Goal: Navigation & Orientation: Find specific page/section

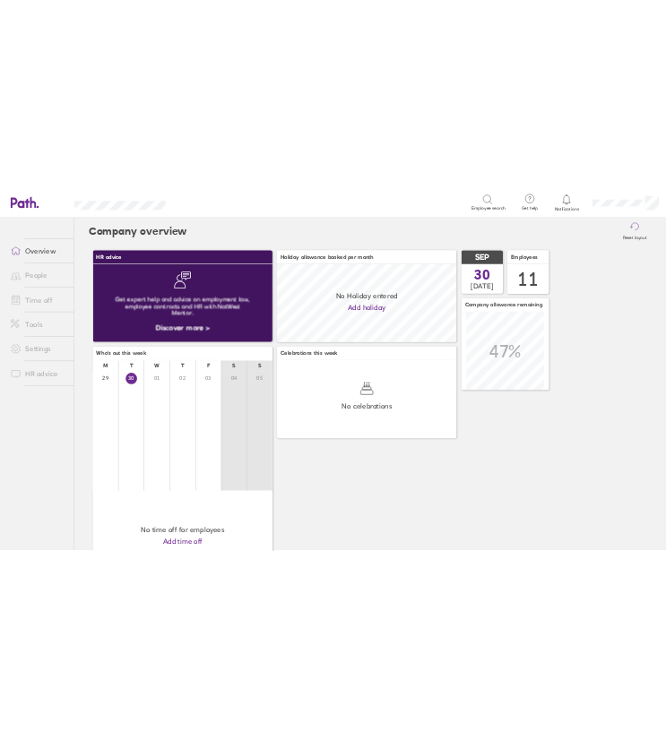
scroll to position [159, 367]
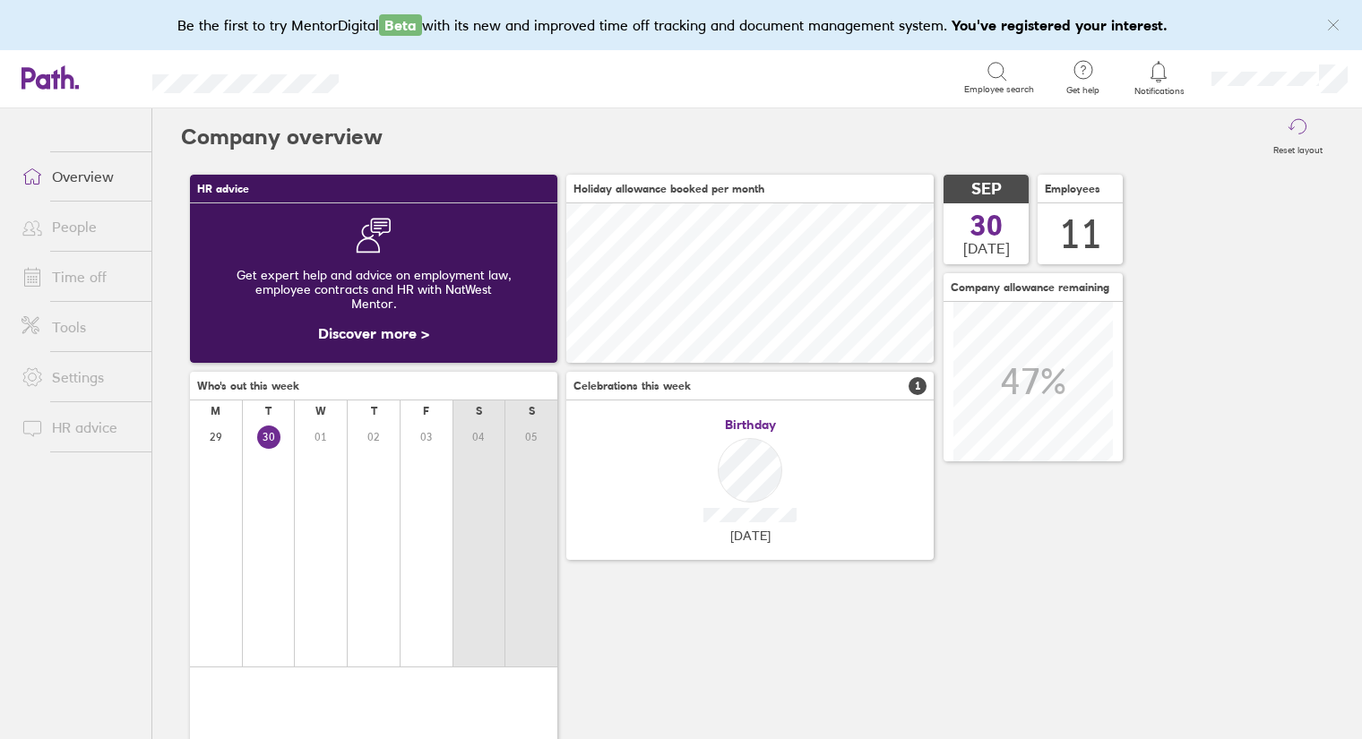
click at [75, 231] on link "People" at bounding box center [79, 227] width 144 height 36
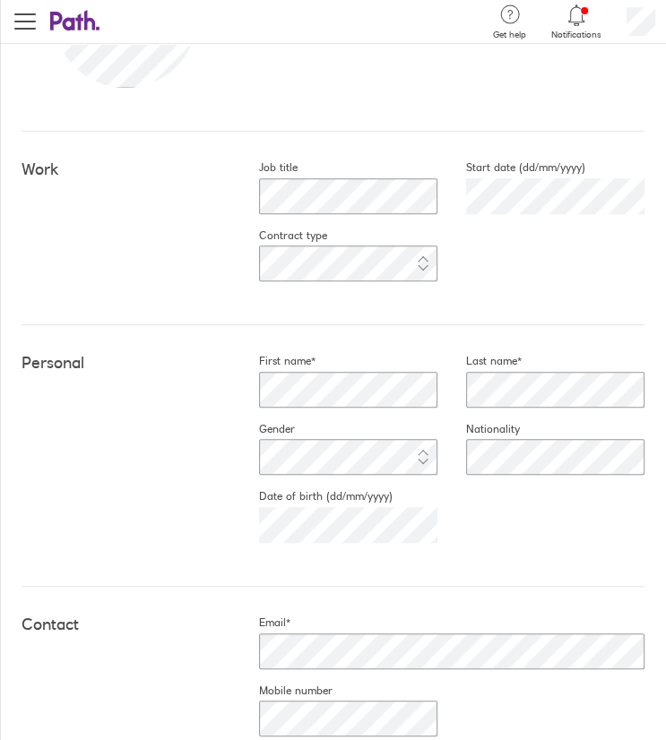
scroll to position [292, 0]
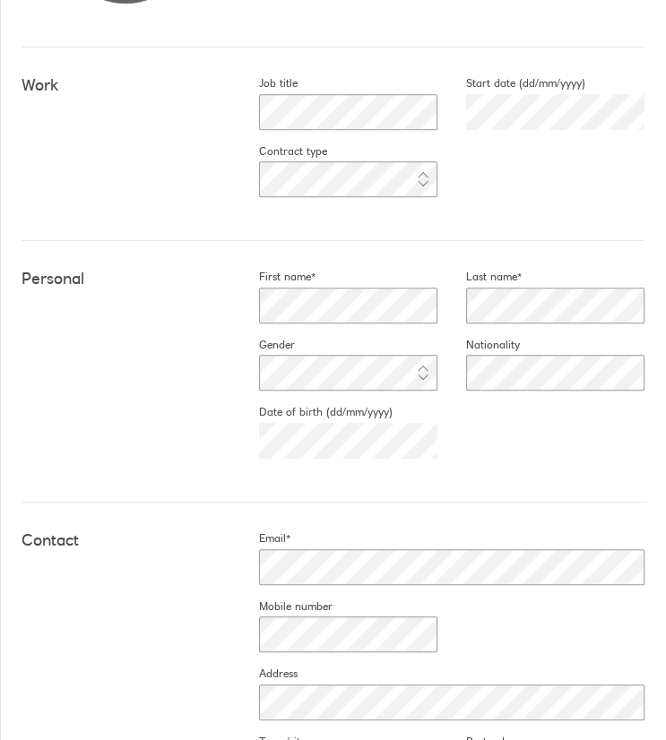
scroll to position [371, 0]
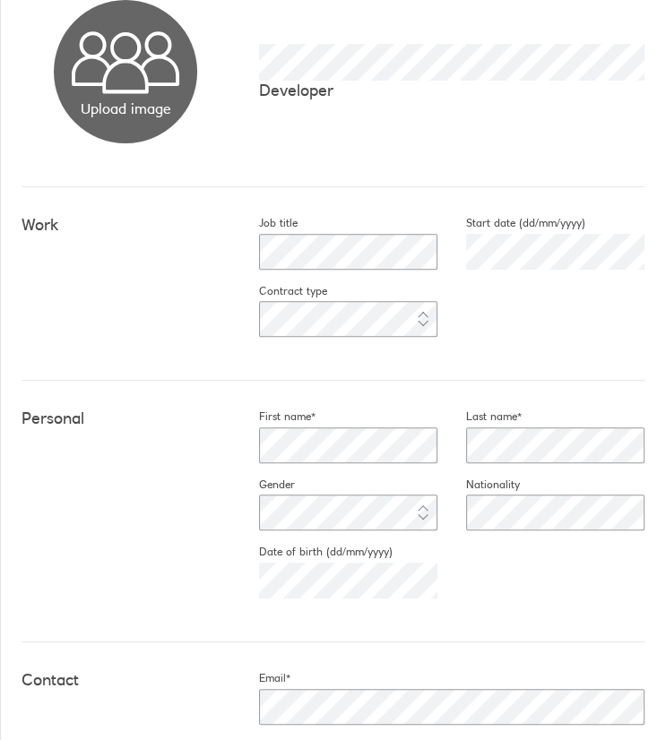
scroll to position [240, 0]
click at [237, 580] on div "[DATE]" at bounding box center [333, 579] width 207 height 43
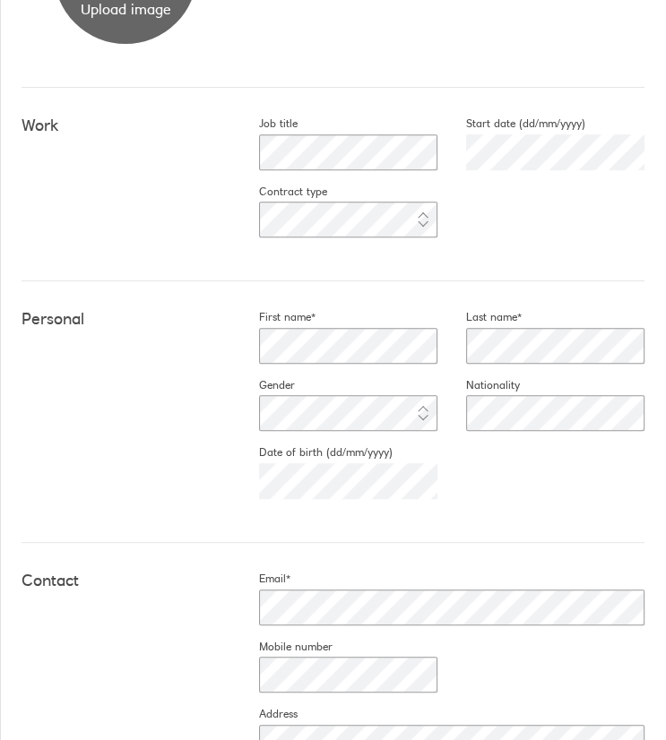
scroll to position [340, 0]
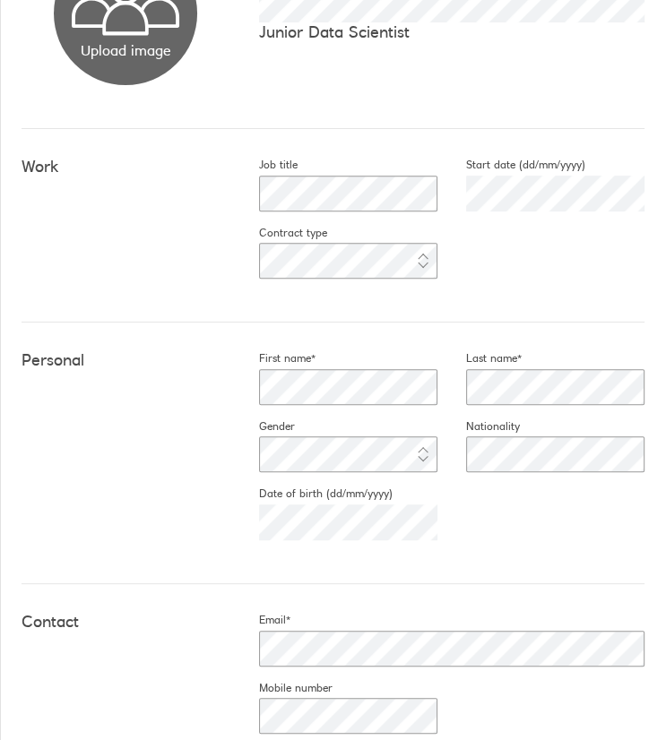
scroll to position [360, 0]
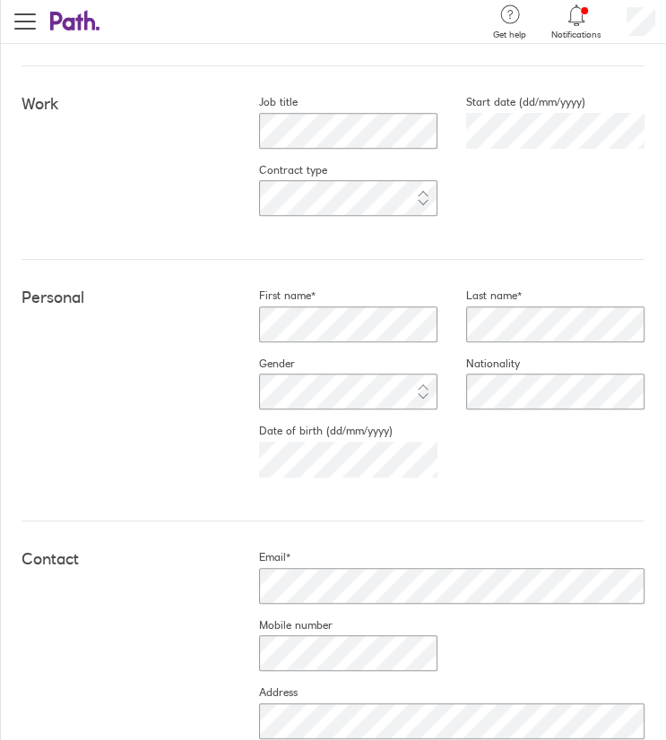
click at [236, 460] on div "[DATE]" at bounding box center [333, 459] width 207 height 43
click at [144, 447] on div "Personal First name* Last name* Gender Nationality Date of birth (dd/mm/yyyy) […" at bounding box center [333, 391] width 623 height 262
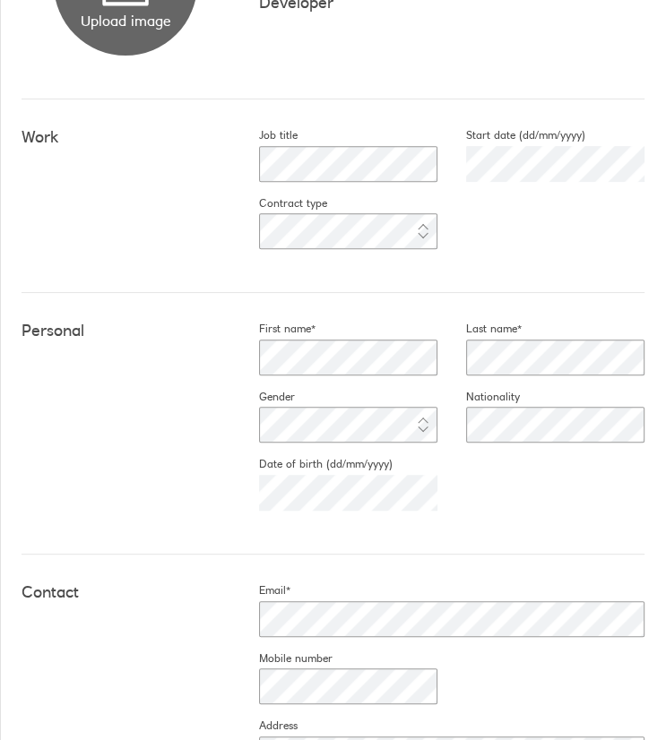
scroll to position [374, 0]
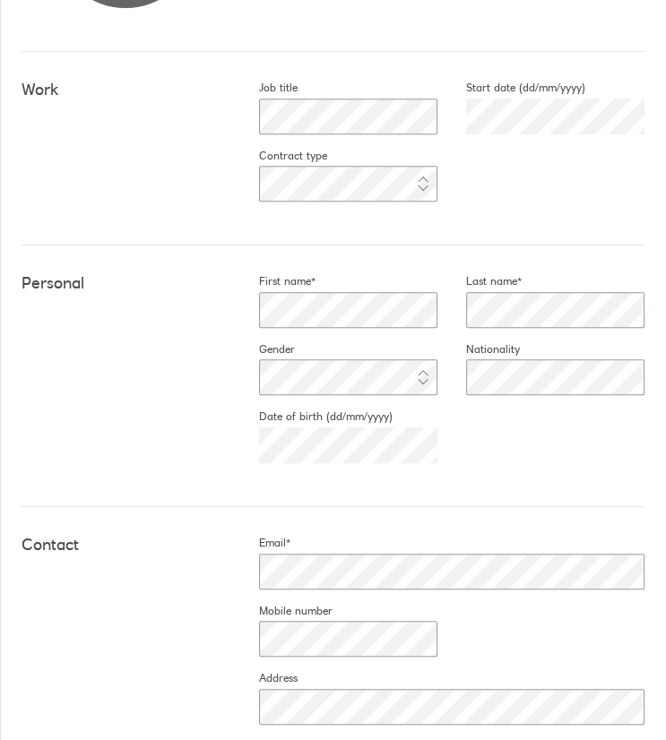
click at [254, 440] on div "[DATE]" at bounding box center [333, 445] width 207 height 43
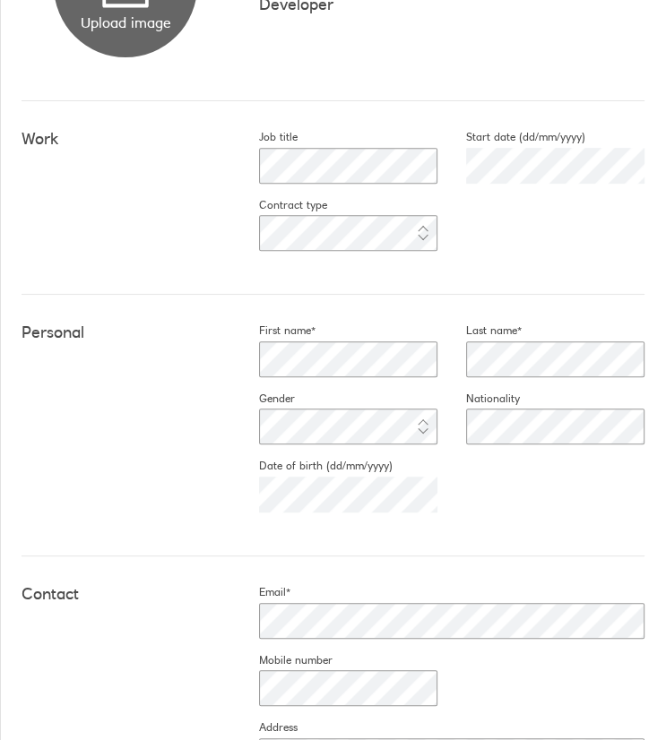
scroll to position [328, 0]
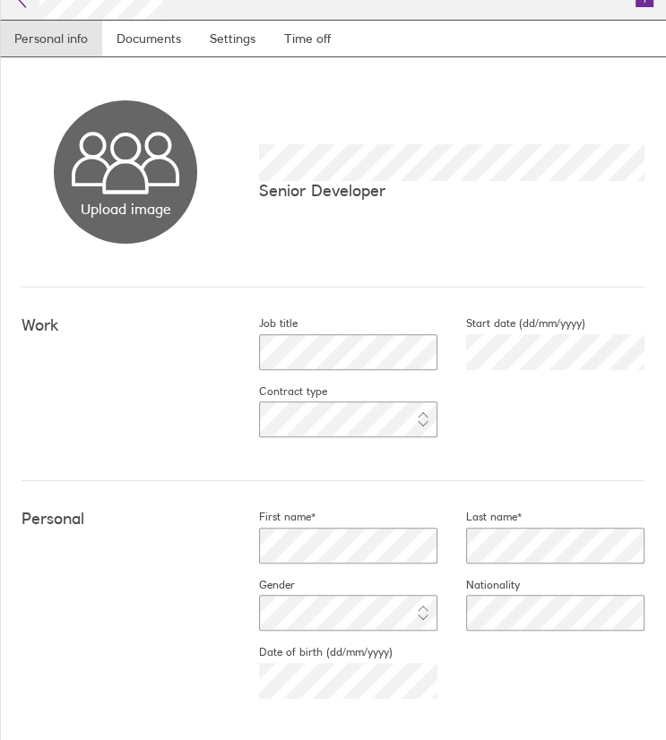
scroll to position [142, 0]
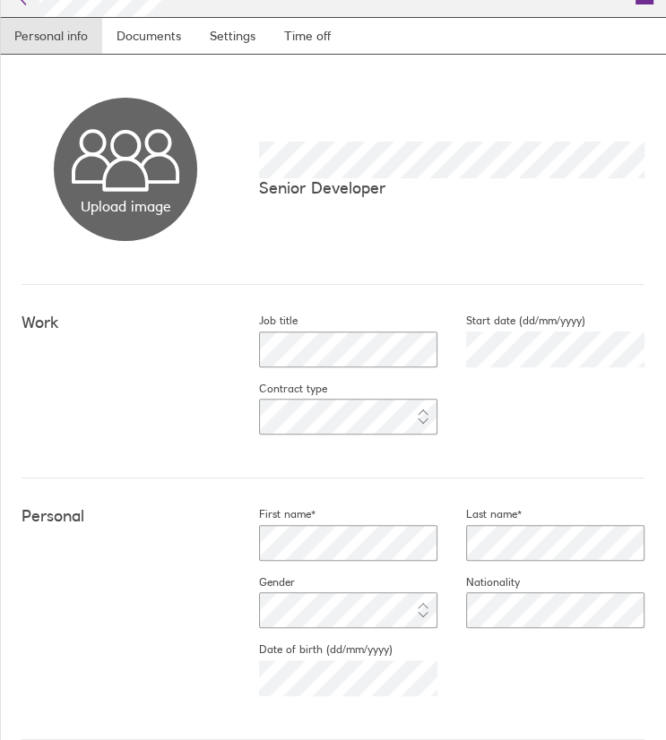
click at [248, 678] on div "[DATE]" at bounding box center [333, 678] width 207 height 43
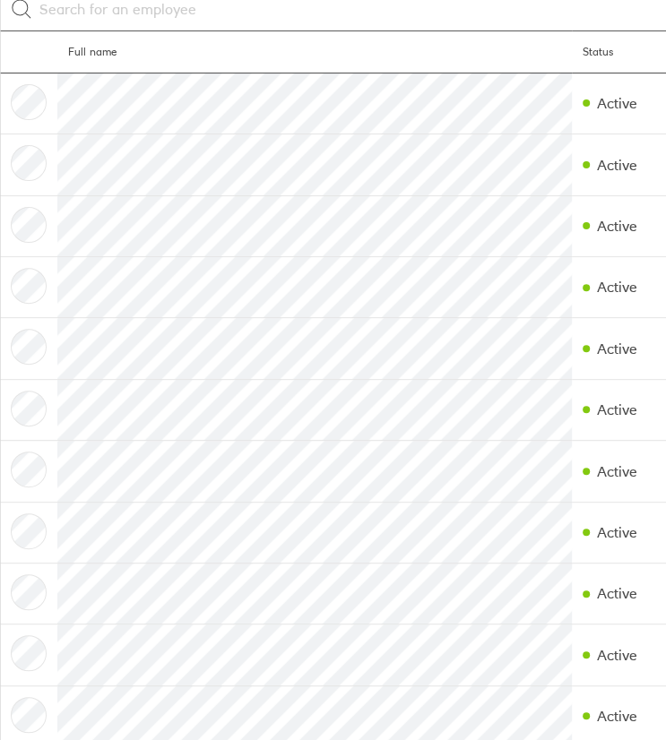
scroll to position [177, 0]
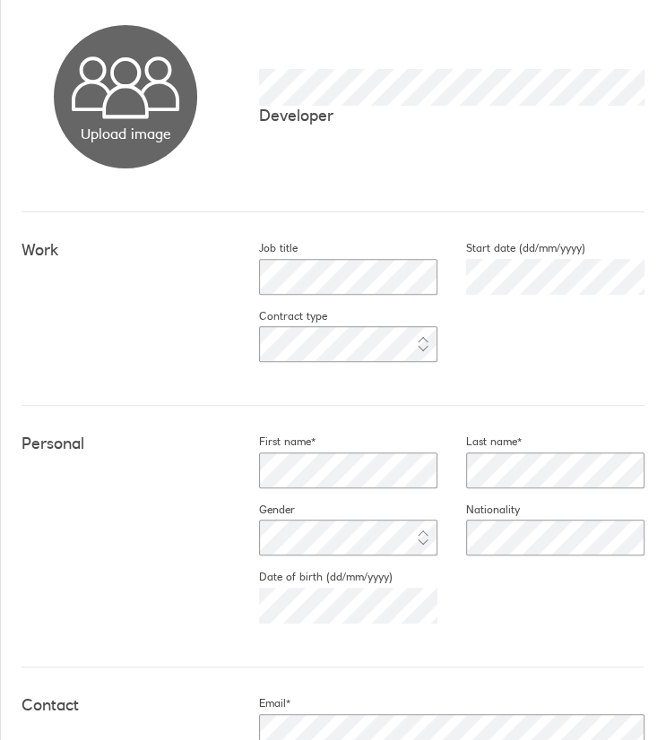
scroll to position [320, 0]
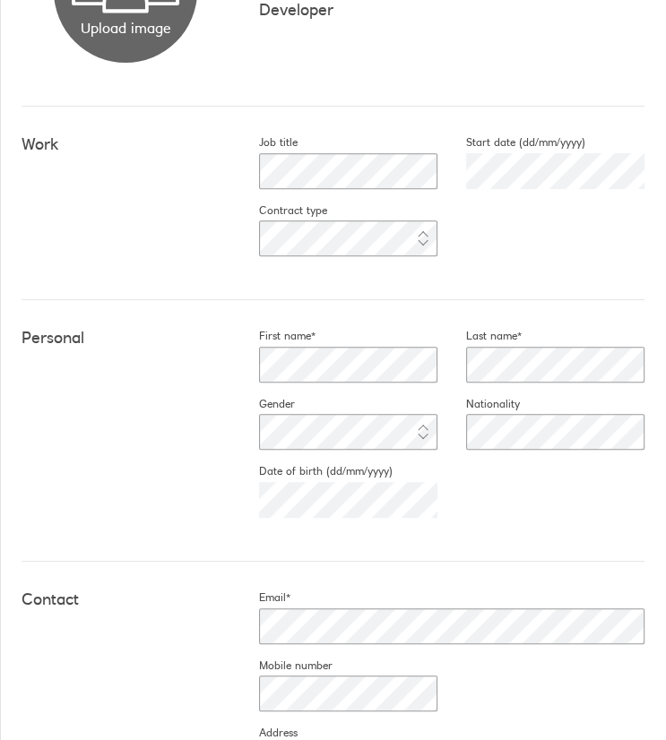
click at [257, 500] on div "[DATE]" at bounding box center [333, 499] width 207 height 43
click at [99, 455] on div "Personal First name* Last name* Gender Nationality Date of birth (dd/mm/yyyy) […" at bounding box center [333, 431] width 623 height 262
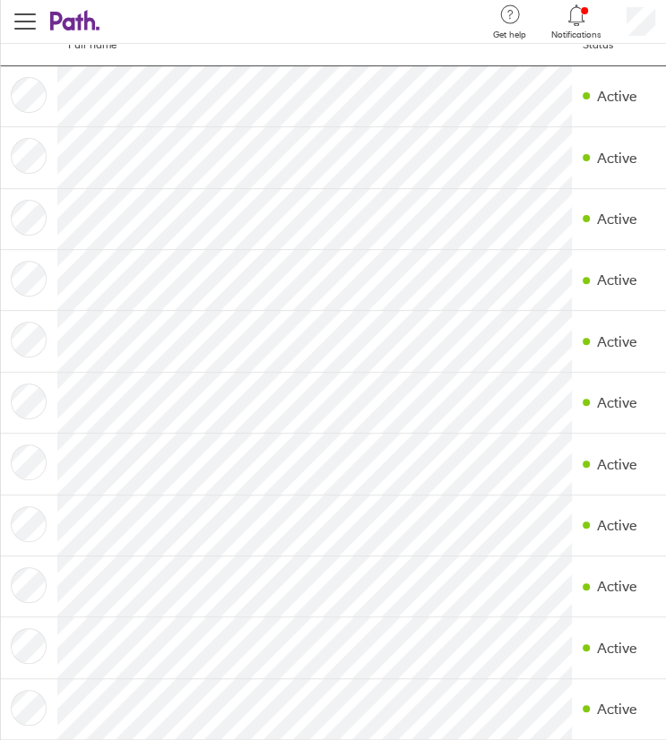
scroll to position [177, 0]
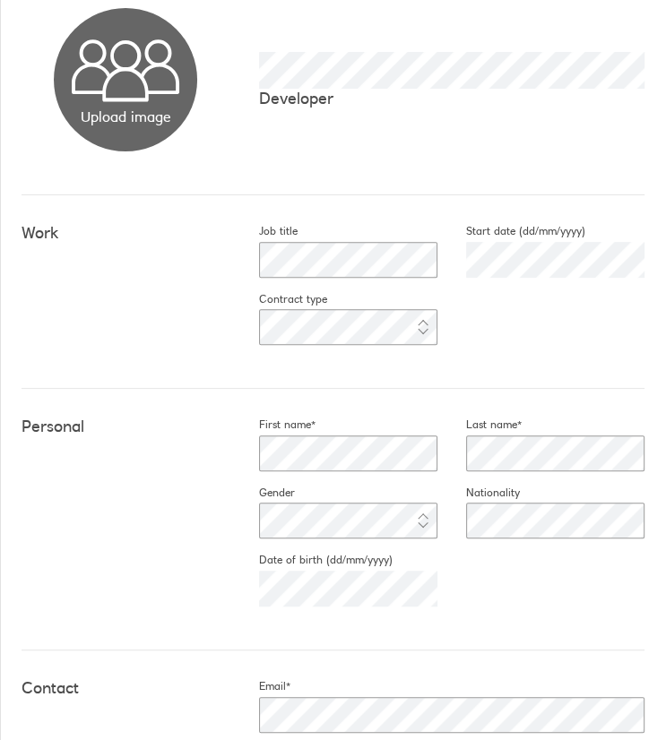
scroll to position [232, 0]
click at [235, 582] on div "[DATE]" at bounding box center [333, 587] width 207 height 43
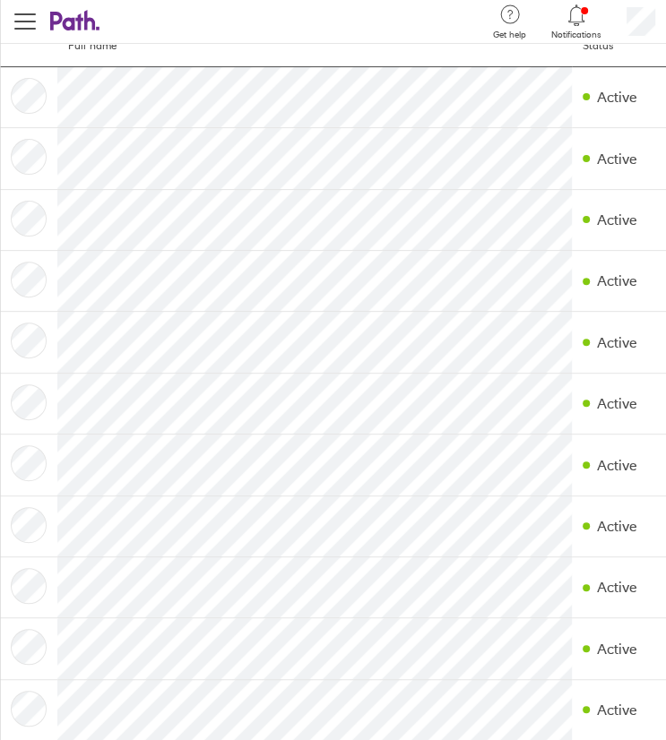
scroll to position [177, 0]
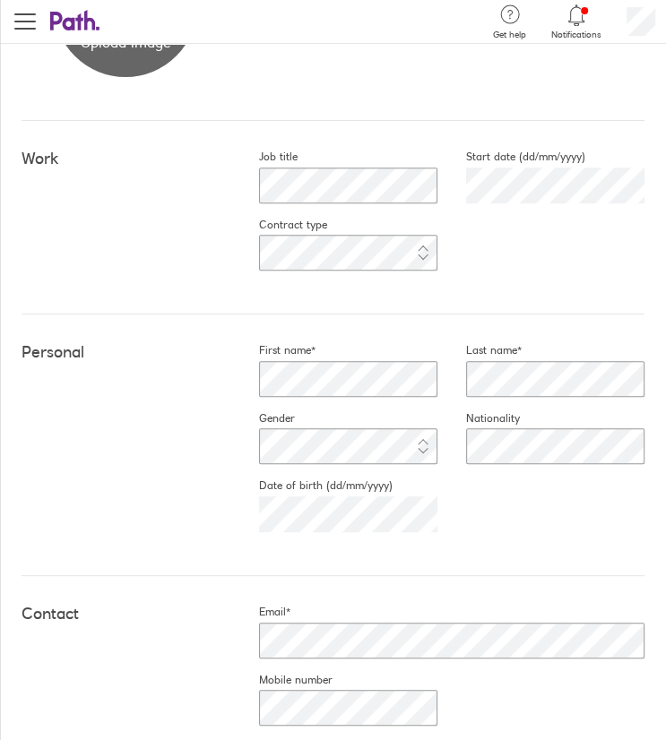
scroll to position [303, 0]
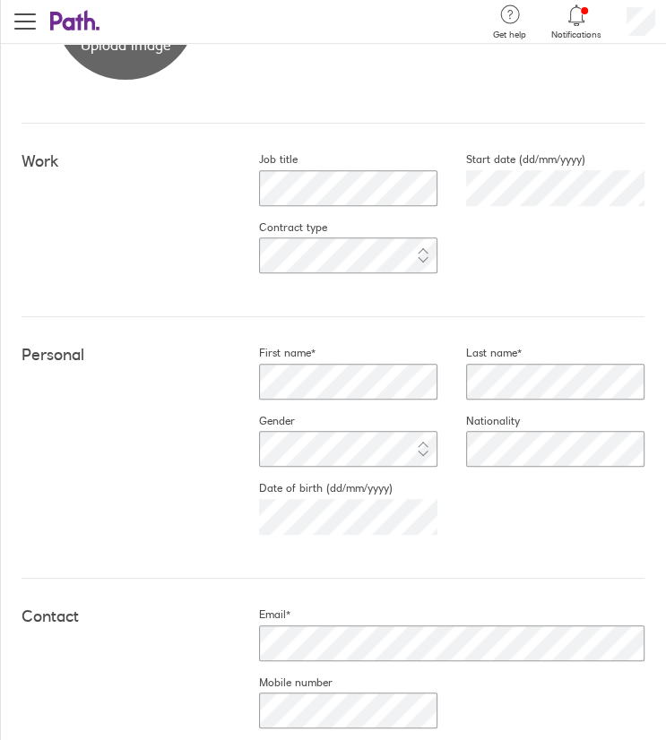
click at [247, 520] on div "[DATE]" at bounding box center [333, 516] width 207 height 43
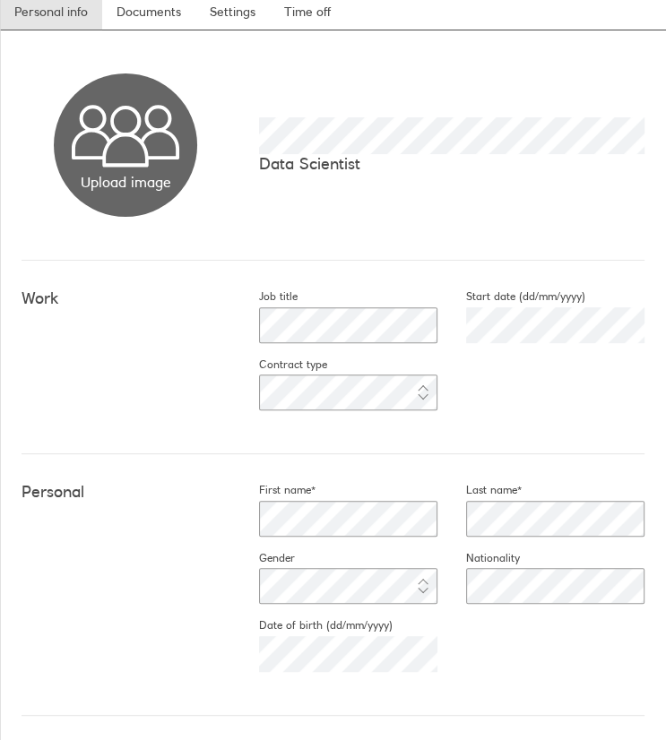
scroll to position [167, 0]
